Goal: Task Accomplishment & Management: Complete application form

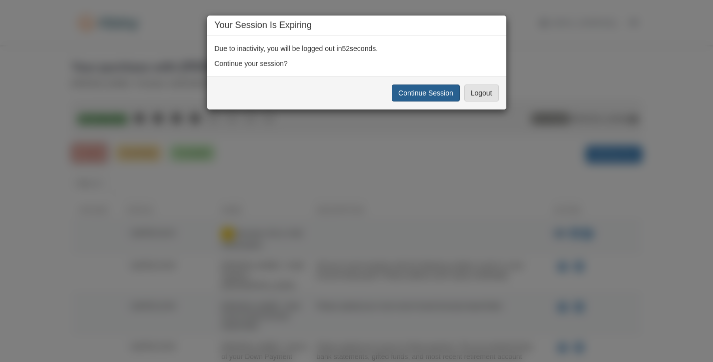
click at [415, 97] on button "Continue Session" at bounding box center [426, 93] width 68 height 17
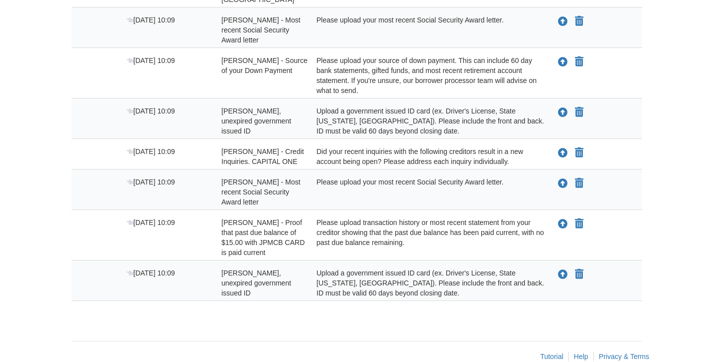
scroll to position [285, 0]
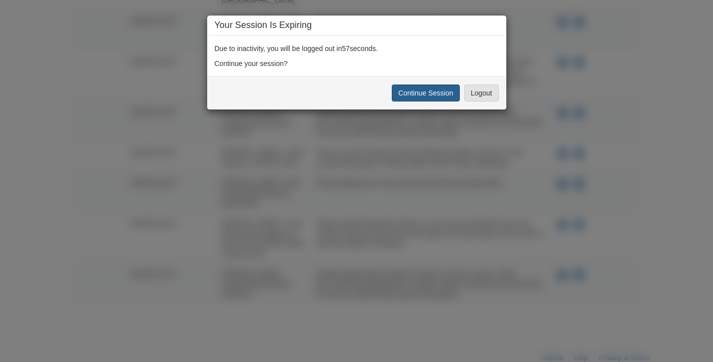
click at [432, 96] on button "Continue Session" at bounding box center [426, 93] width 68 height 17
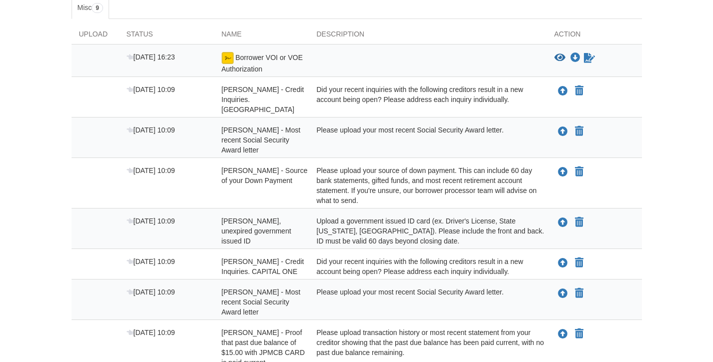
scroll to position [173, 0]
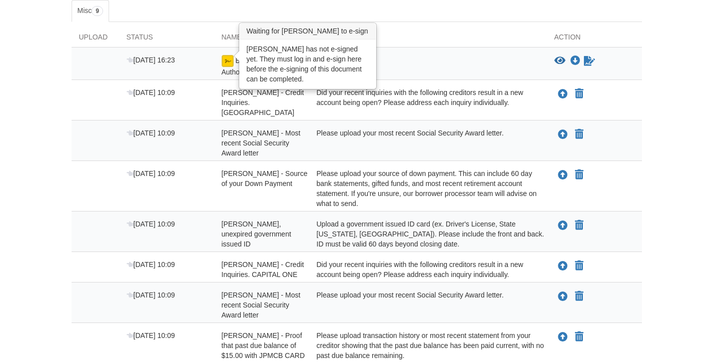
click at [229, 63] on img at bounding box center [228, 61] width 12 height 12
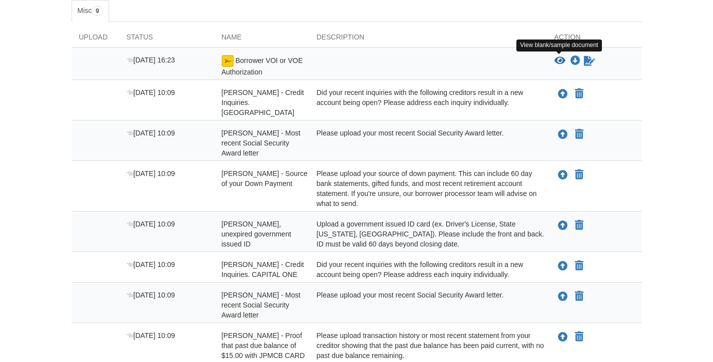
click at [559, 61] on icon "View Borrower VOI or VOE Authorization" at bounding box center [560, 61] width 11 height 10
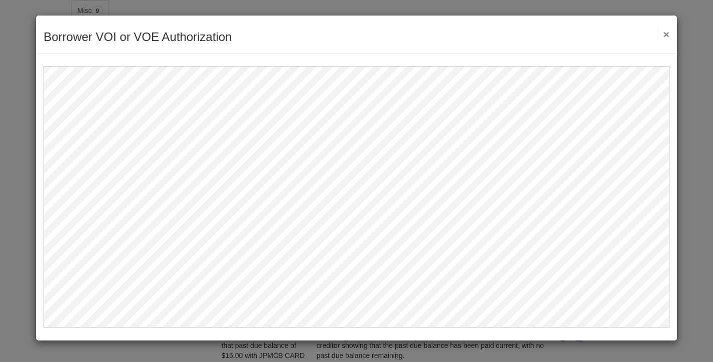
scroll to position [0, 0]
click at [666, 34] on button "×" at bounding box center [664, 34] width 12 height 11
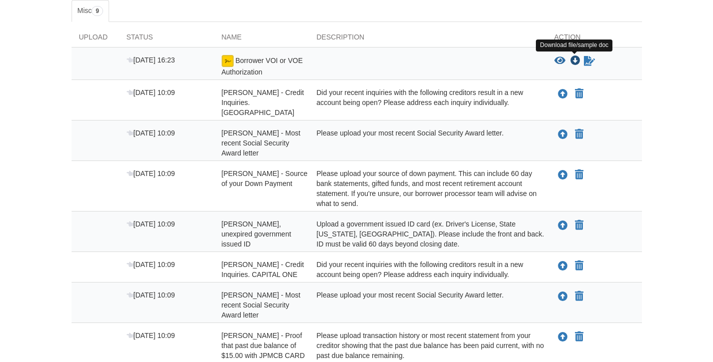
click at [576, 57] on icon "Download Borrower VOI or VOE Authorization" at bounding box center [576, 61] width 10 height 10
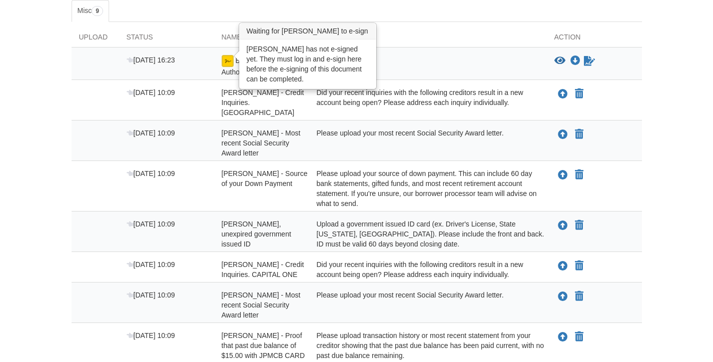
click at [226, 55] on img at bounding box center [228, 61] width 12 height 12
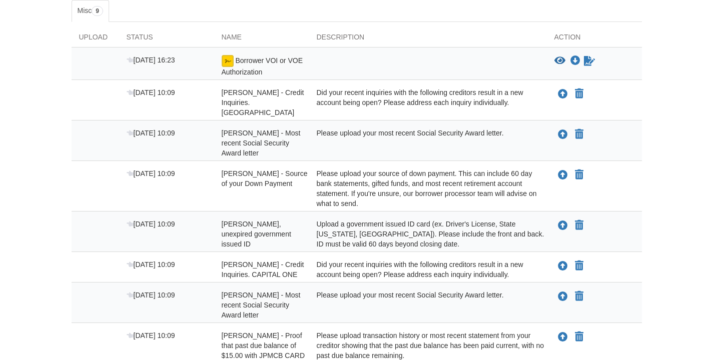
click at [178, 60] on div "[DATE] 16:23" at bounding box center [166, 66] width 95 height 22
click at [136, 57] on span "[DATE] 16:23" at bounding box center [151, 60] width 49 height 8
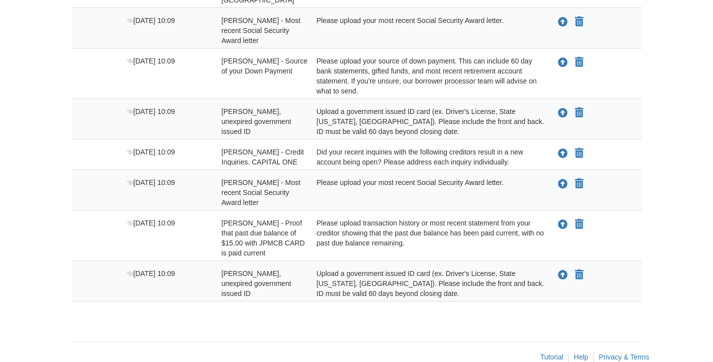
scroll to position [285, 0]
click at [563, 271] on icon "Upload Julie Milburn - Valid, unexpired government issued ID" at bounding box center [563, 276] width 10 height 10
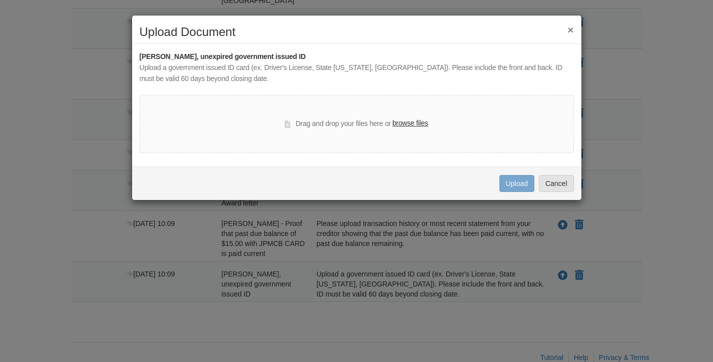
click at [420, 123] on label "browse files" at bounding box center [410, 123] width 36 height 11
click at [0, 0] on input "browse files" at bounding box center [0, 0] width 0 height 0
click at [563, 180] on button "Cancel" at bounding box center [556, 183] width 35 height 17
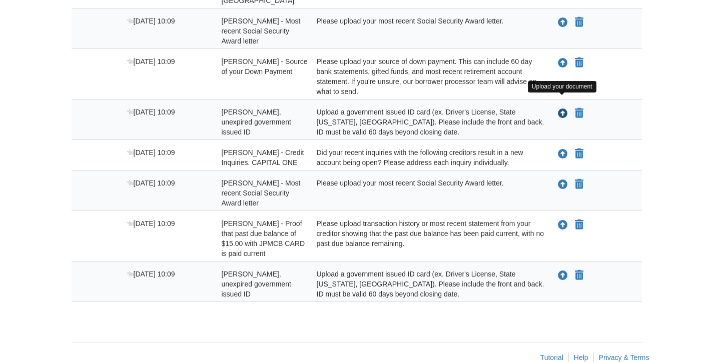
click at [561, 109] on icon "Upload Helen Milburn - Valid, unexpired government issued ID" at bounding box center [563, 114] width 10 height 10
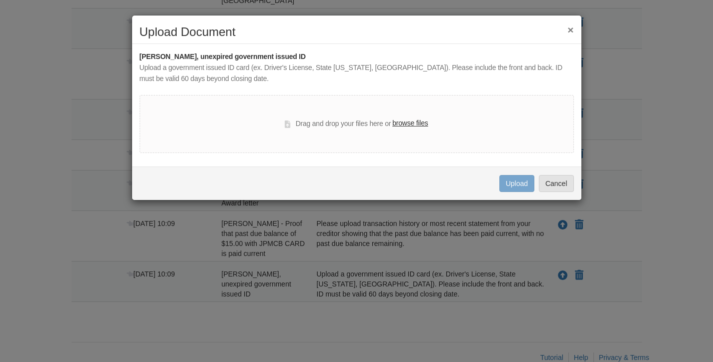
click at [411, 123] on label "browse files" at bounding box center [410, 123] width 36 height 11
click at [0, 0] on input "browse files" at bounding box center [0, 0] width 0 height 0
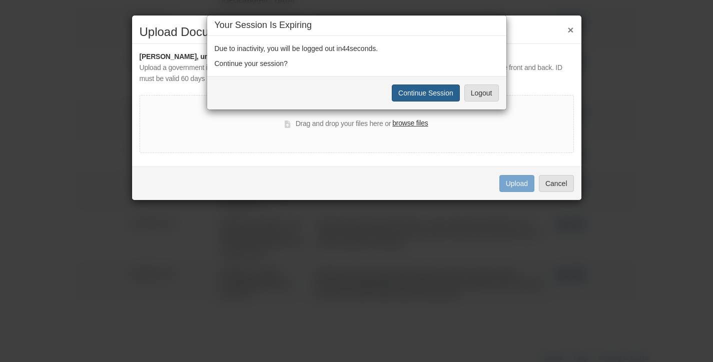
click at [437, 94] on button "Continue Session" at bounding box center [426, 93] width 68 height 17
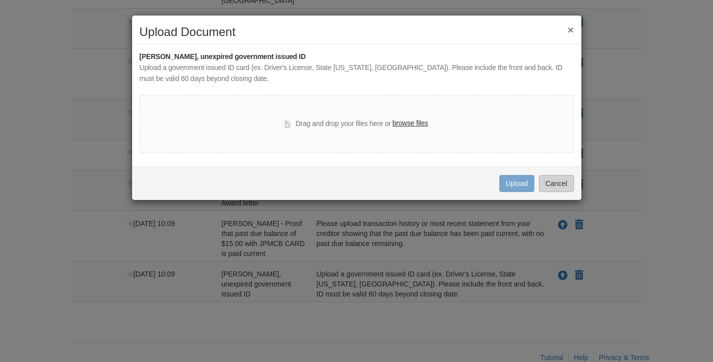
click at [555, 182] on button "Cancel" at bounding box center [556, 183] width 35 height 17
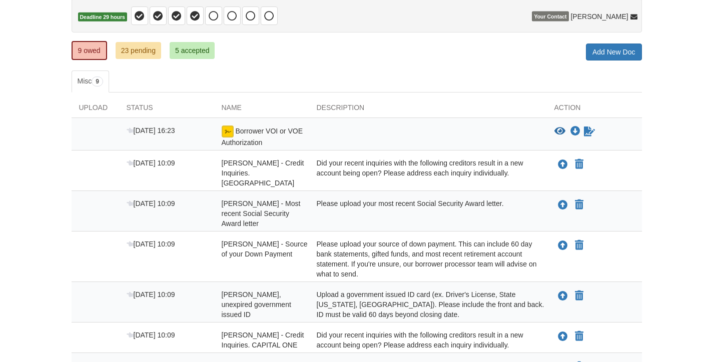
scroll to position [103, 0]
click at [563, 160] on icon "Upload Helen Milburn - Credit Inquiries. ONEMAIN" at bounding box center [563, 165] width 10 height 10
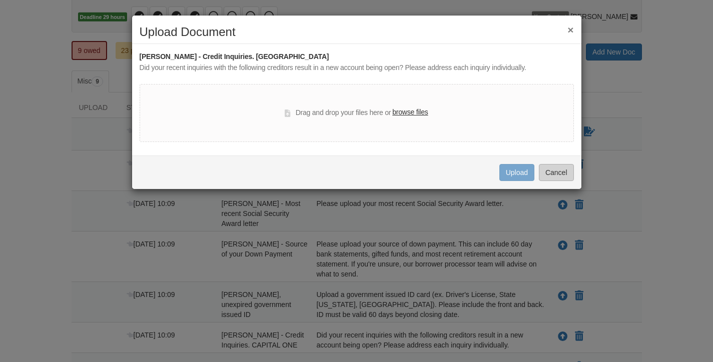
click at [561, 173] on button "Cancel" at bounding box center [556, 172] width 35 height 17
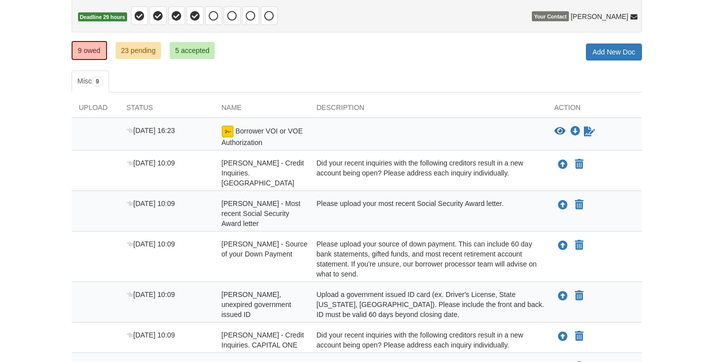
click at [183, 50] on link "5 accepted" at bounding box center [193, 50] width 46 height 17
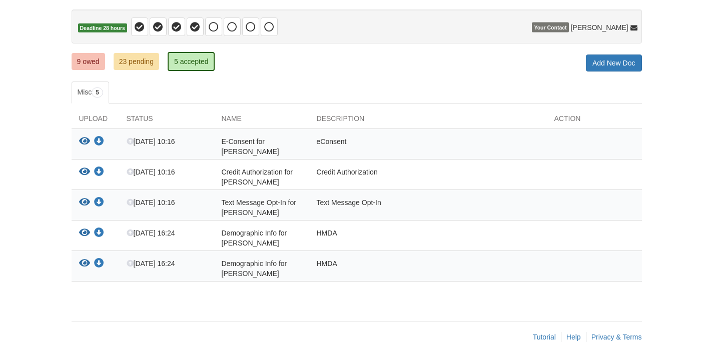
scroll to position [91, 0]
click at [94, 62] on link "9 owed" at bounding box center [89, 62] width 34 height 17
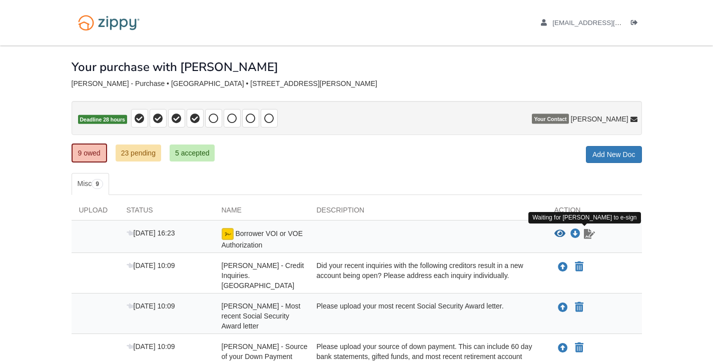
click at [589, 230] on icon "Waiting for your co-borrower to e-sign" at bounding box center [589, 234] width 11 height 10
click at [587, 235] on icon "Waiting for your co-borrower to e-sign" at bounding box center [589, 234] width 11 height 10
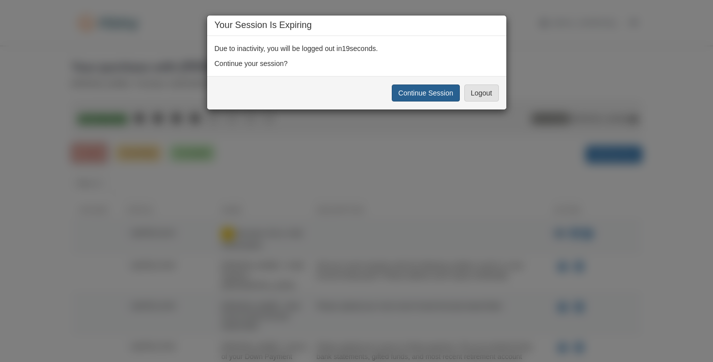
click at [414, 90] on button "Continue Session" at bounding box center [426, 93] width 68 height 17
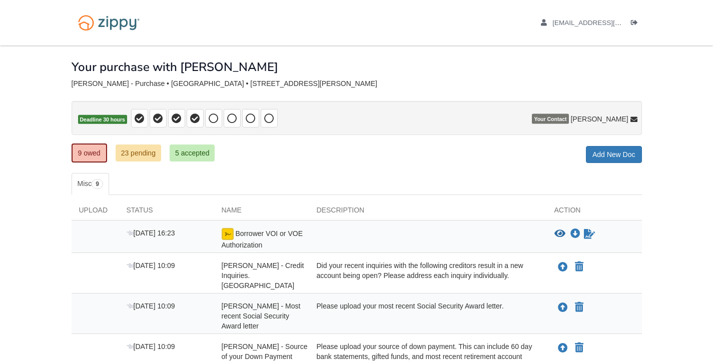
click at [77, 156] on link "9 owed" at bounding box center [90, 153] width 36 height 19
click at [450, 235] on div at bounding box center [428, 239] width 238 height 22
click at [449, 236] on div at bounding box center [428, 239] width 238 height 22
click at [151, 152] on link "23 pending" at bounding box center [139, 153] width 46 height 17
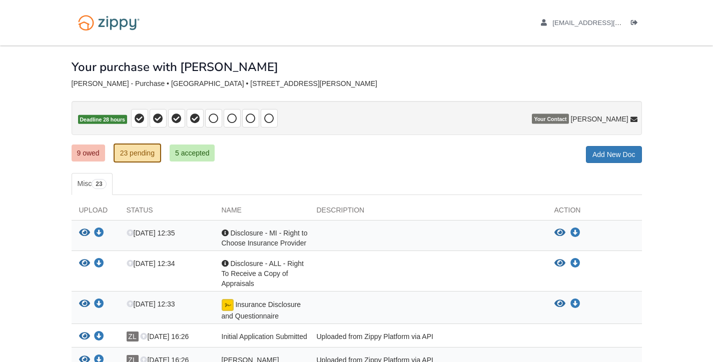
click at [89, 151] on link "9 owed" at bounding box center [89, 153] width 34 height 17
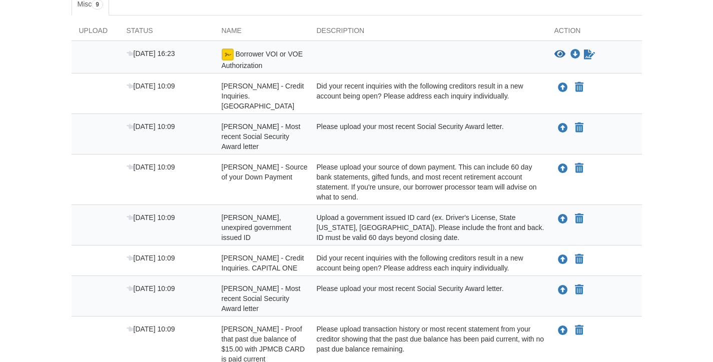
scroll to position [180, 0]
click at [564, 84] on icon "Upload Helen Milburn - Credit Inquiries. ONEMAIN" at bounding box center [563, 88] width 10 height 10
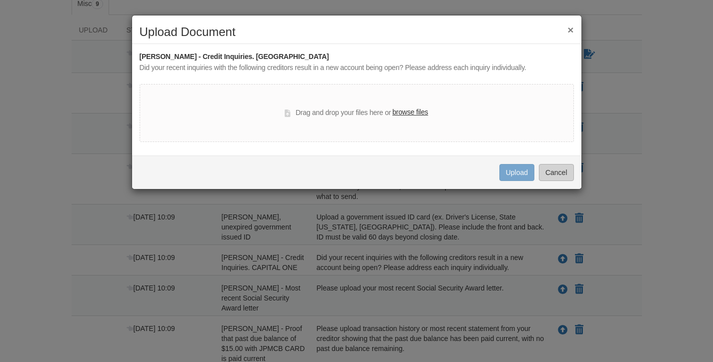
click at [554, 175] on button "Cancel" at bounding box center [556, 172] width 35 height 17
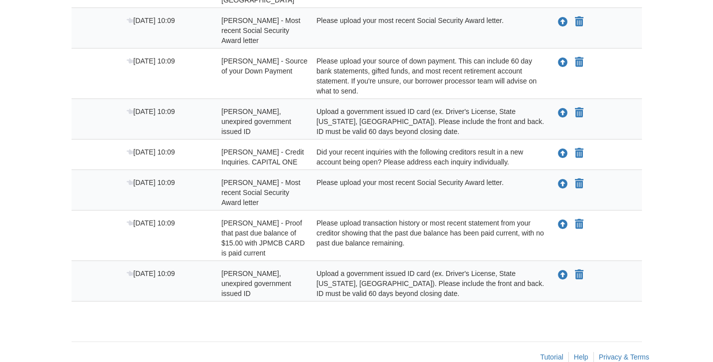
scroll to position [285, 0]
